Goal: Task Accomplishment & Management: Manage account settings

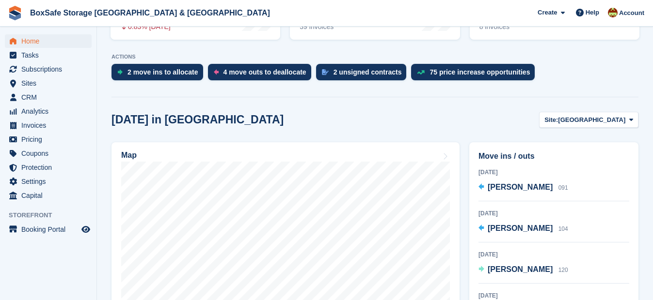
scroll to position [188, 0]
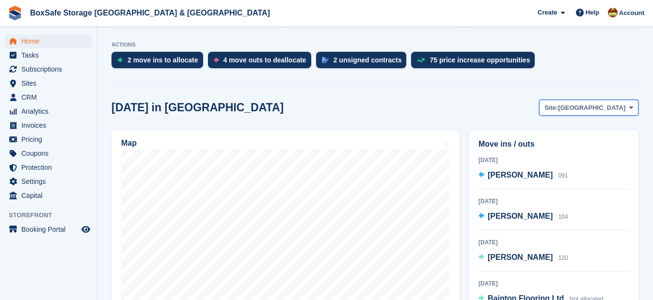
click at [607, 111] on span "[GEOGRAPHIC_DATA]" at bounding box center [591, 108] width 67 height 10
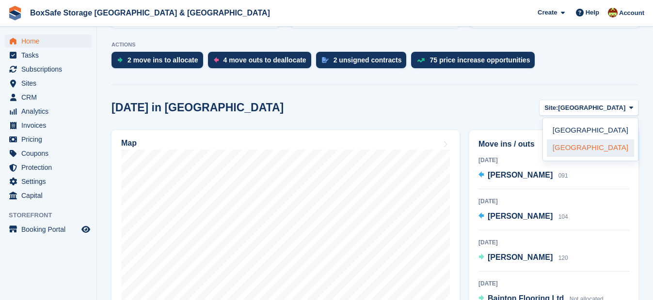
click at [596, 142] on link "[GEOGRAPHIC_DATA]" at bounding box center [589, 148] width 87 height 17
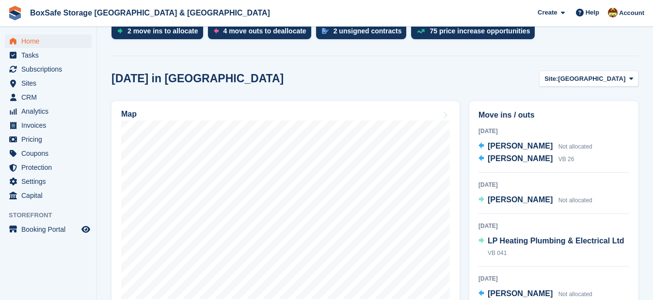
scroll to position [226, 0]
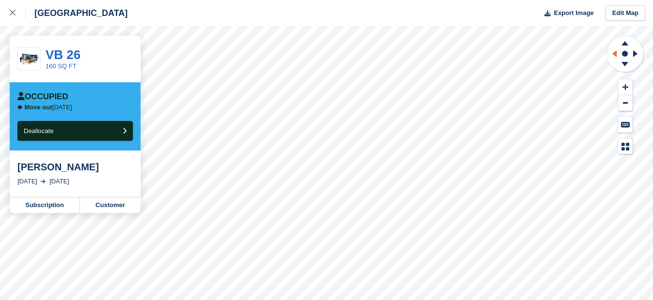
click at [614, 55] on icon at bounding box center [614, 53] width 4 height 7
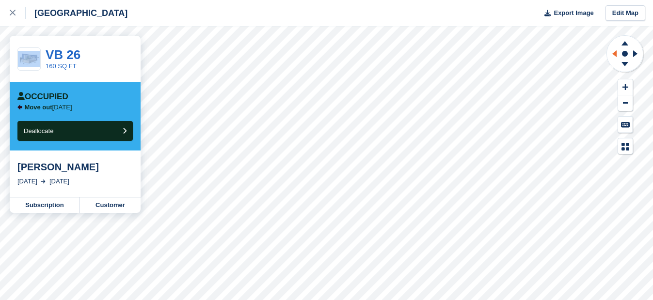
click at [614, 55] on icon at bounding box center [614, 53] width 4 height 7
drag, startPoint x: 614, startPoint y: 55, endPoint x: 620, endPoint y: 79, distance: 25.5
click at [620, 79] on button at bounding box center [625, 87] width 15 height 16
click at [620, 81] on button at bounding box center [625, 87] width 15 height 16
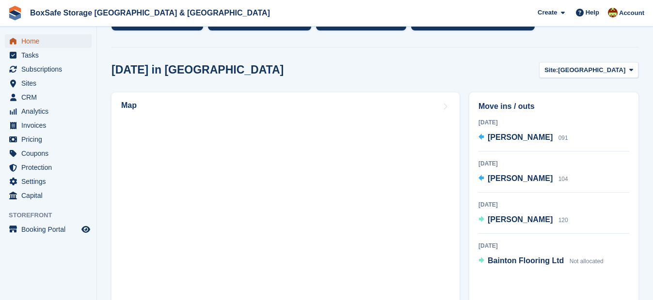
click at [28, 43] on span "Home" at bounding box center [50, 41] width 58 height 14
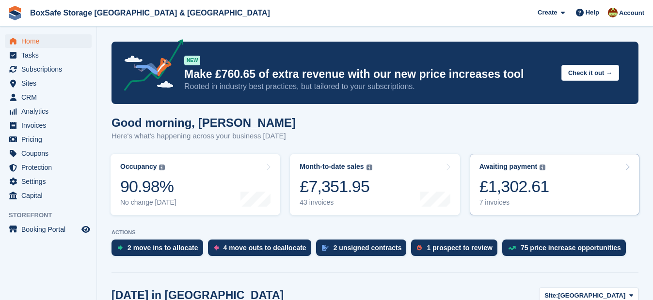
click at [484, 179] on div "£1,302.61" at bounding box center [514, 187] width 70 height 20
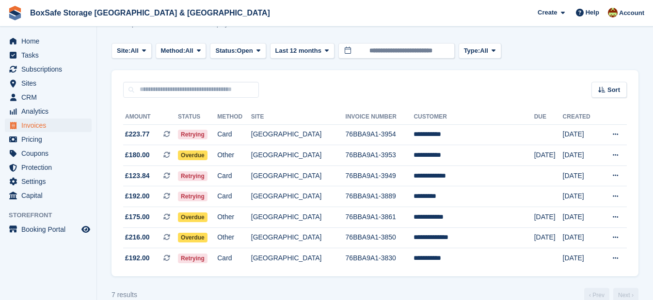
scroll to position [35, 0]
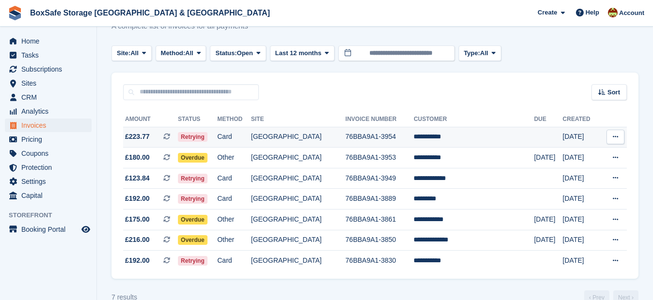
click at [445, 140] on td "**********" at bounding box center [473, 137] width 120 height 21
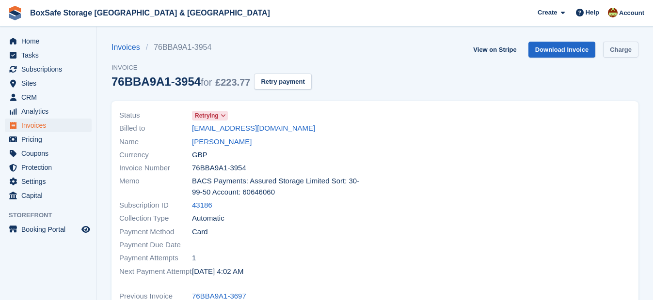
click at [609, 49] on link "Charge" at bounding box center [620, 50] width 35 height 16
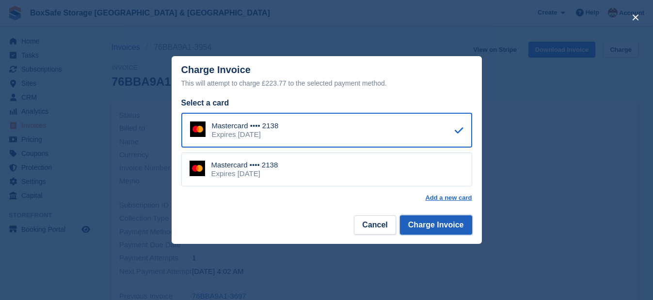
click at [432, 225] on button "Charge Invoice" at bounding box center [436, 225] width 72 height 19
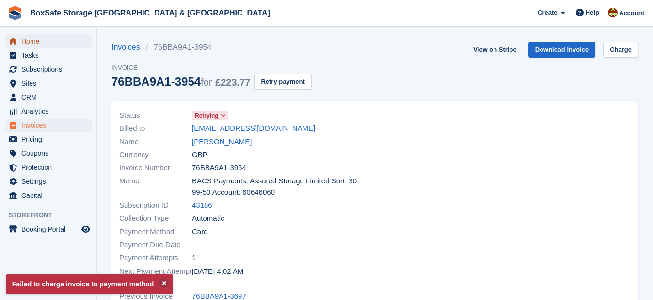
click at [32, 36] on span "Home" at bounding box center [50, 41] width 58 height 14
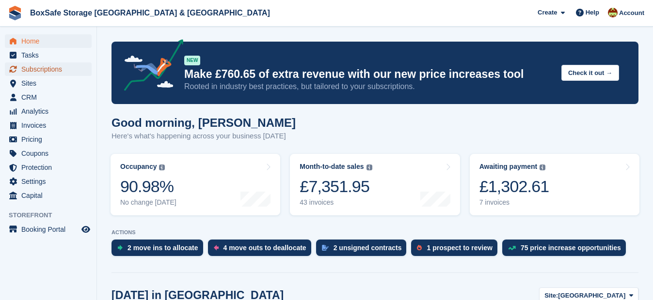
click at [51, 71] on span "Subscriptions" at bounding box center [50, 69] width 58 height 14
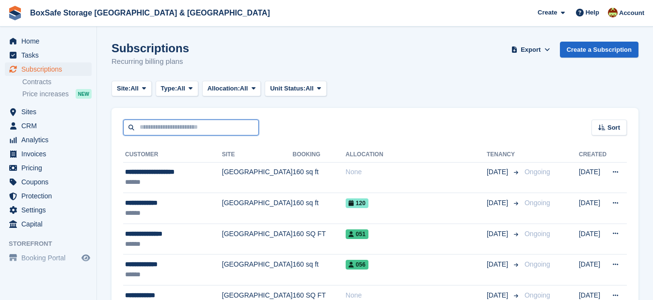
click at [238, 132] on input "text" at bounding box center [191, 128] width 136 height 16
type input "****"
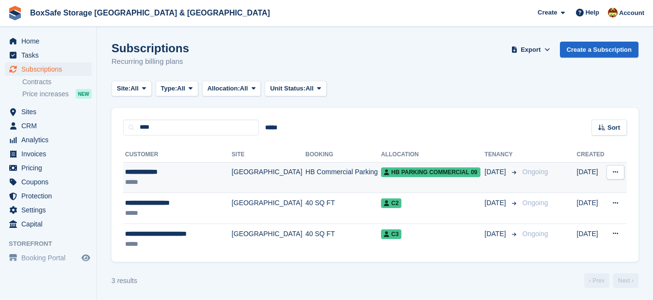
click at [162, 169] on div "**********" at bounding box center [176, 172] width 102 height 10
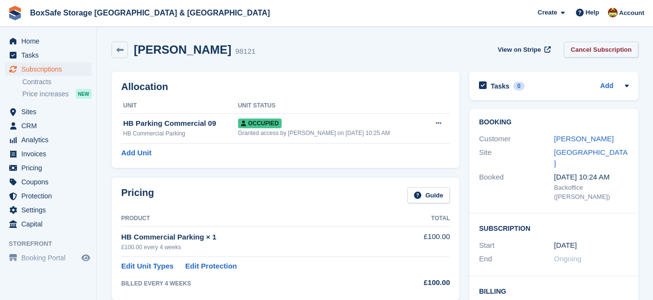
click at [590, 52] on link "Cancel Subscription" at bounding box center [600, 50] width 75 height 16
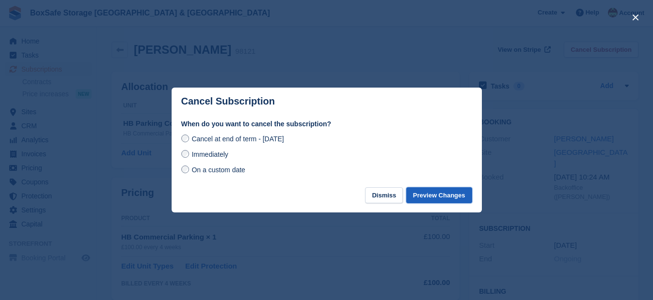
click at [444, 201] on button "Preview Changes" at bounding box center [439, 195] width 66 height 16
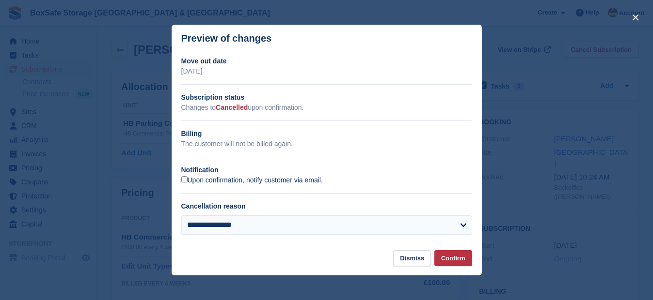
click at [246, 185] on label "Upon confirmation, notify customer via email." at bounding box center [251, 180] width 141 height 9
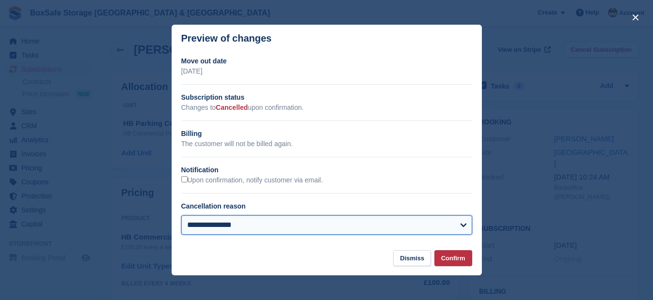
click at [255, 224] on select "**********" at bounding box center [326, 225] width 291 height 19
select select "**********"
click at [181, 217] on select "**********" at bounding box center [326, 225] width 291 height 19
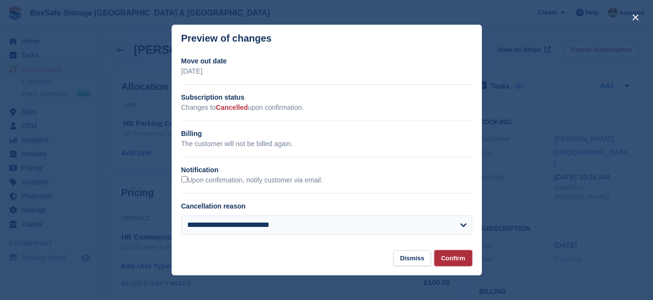
click at [444, 258] on button "Confirm" at bounding box center [453, 258] width 38 height 16
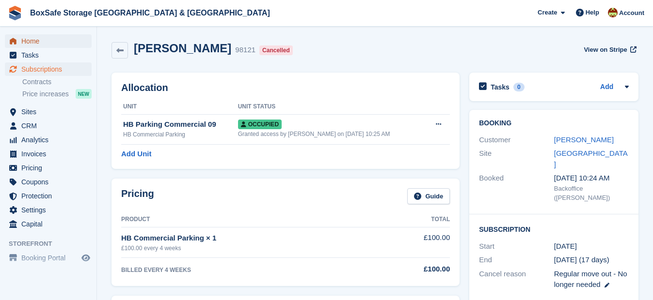
click at [44, 35] on span "Home" at bounding box center [50, 41] width 58 height 14
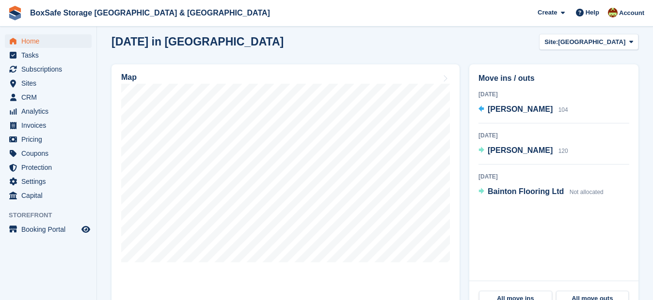
scroll to position [257, 0]
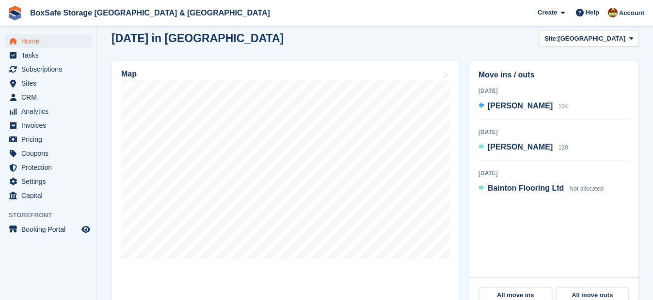
drag, startPoint x: 652, startPoint y: 137, endPoint x: 653, endPoint y: 130, distance: 6.8
click at [599, 38] on span "[GEOGRAPHIC_DATA]" at bounding box center [591, 39] width 67 height 10
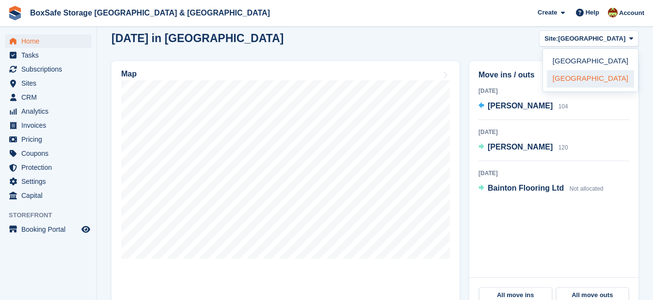
click at [584, 81] on link "[GEOGRAPHIC_DATA]" at bounding box center [589, 78] width 87 height 17
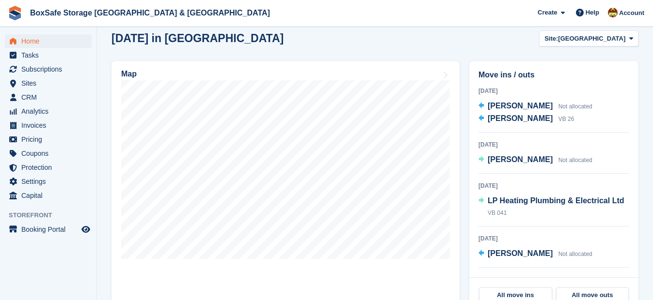
scroll to position [266, 0]
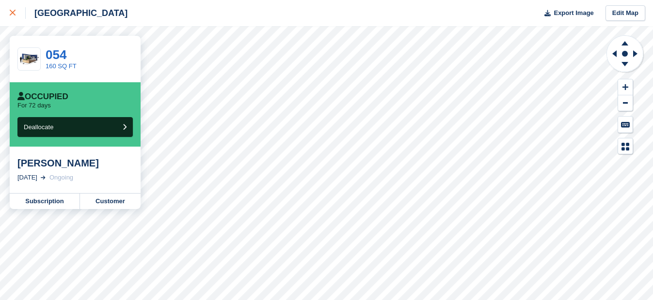
click at [12, 14] on icon at bounding box center [13, 13] width 6 height 6
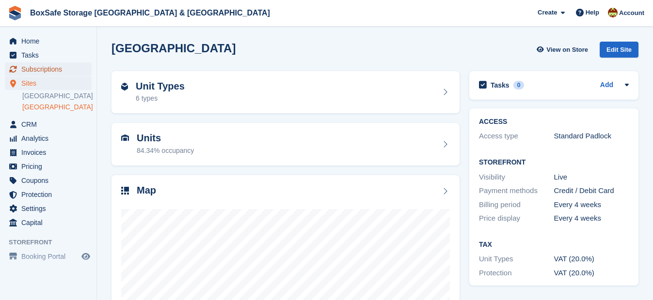
click at [37, 67] on span "Subscriptions" at bounding box center [50, 69] width 58 height 14
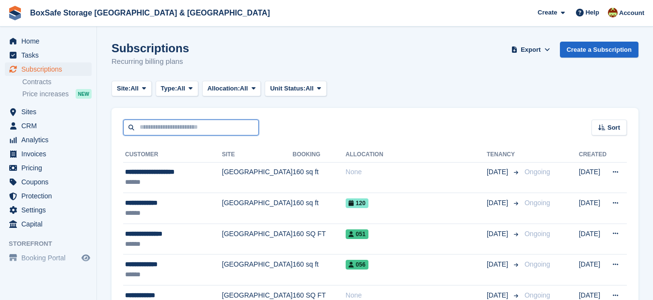
click at [156, 126] on input "text" at bounding box center [191, 128] width 136 height 16
type input "****"
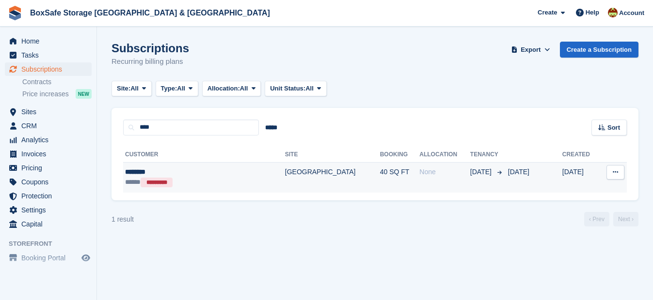
click at [134, 173] on div "********" at bounding box center [184, 172] width 118 height 10
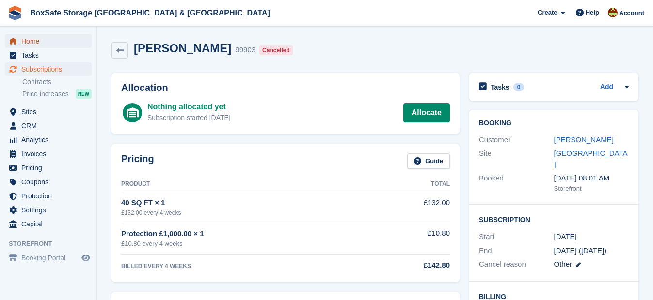
click at [37, 38] on span "Home" at bounding box center [50, 41] width 58 height 14
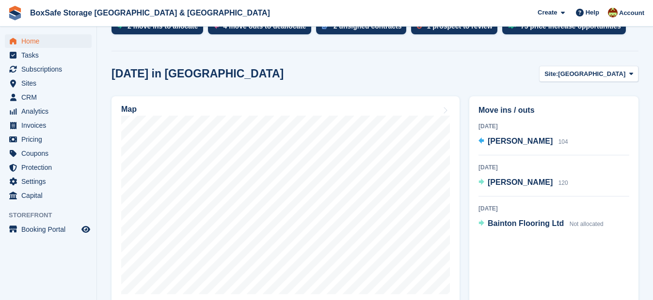
scroll to position [238, 0]
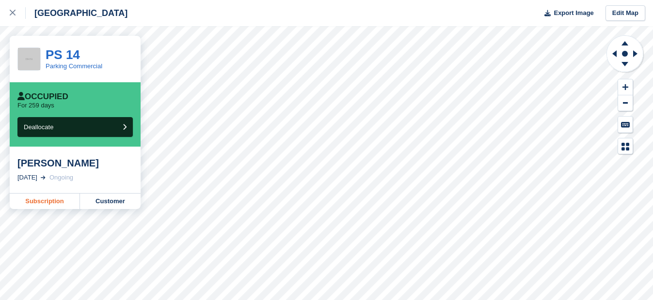
click at [53, 202] on link "Subscription" at bounding box center [45, 202] width 70 height 16
